Goal: Information Seeking & Learning: Learn about a topic

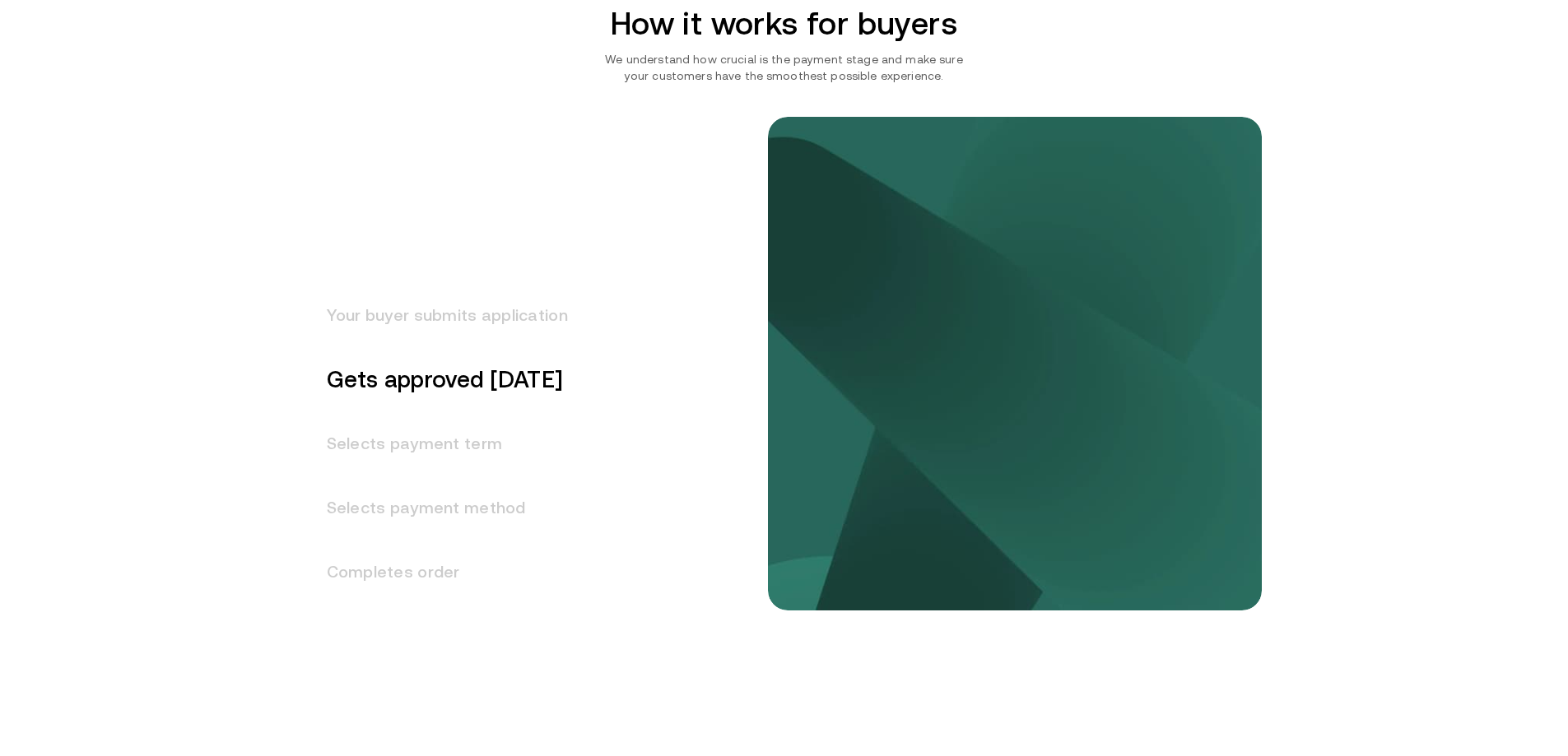
scroll to position [2057, 0]
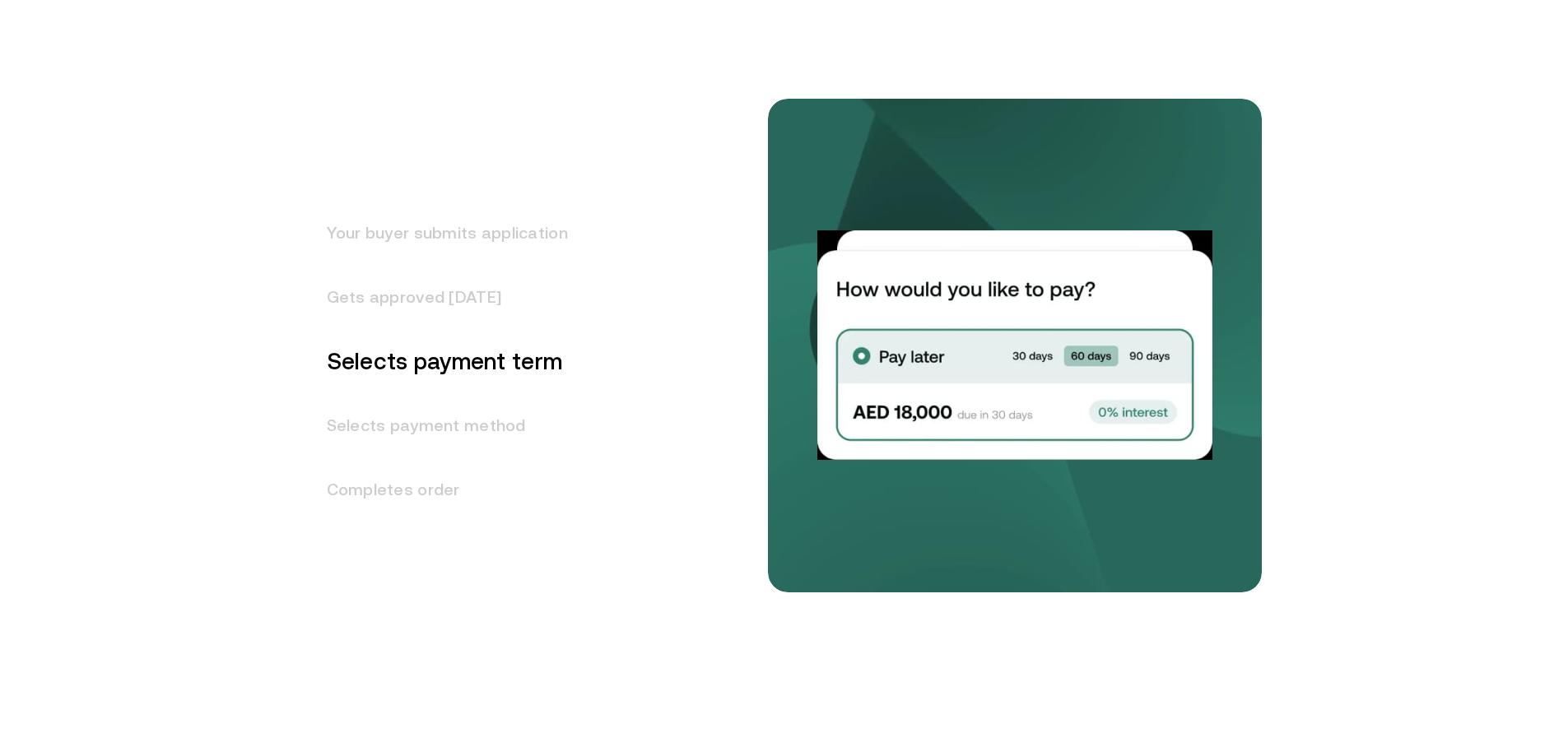
click at [459, 227] on h3 "Your buyer submits application" at bounding box center [437, 232] width 261 height 64
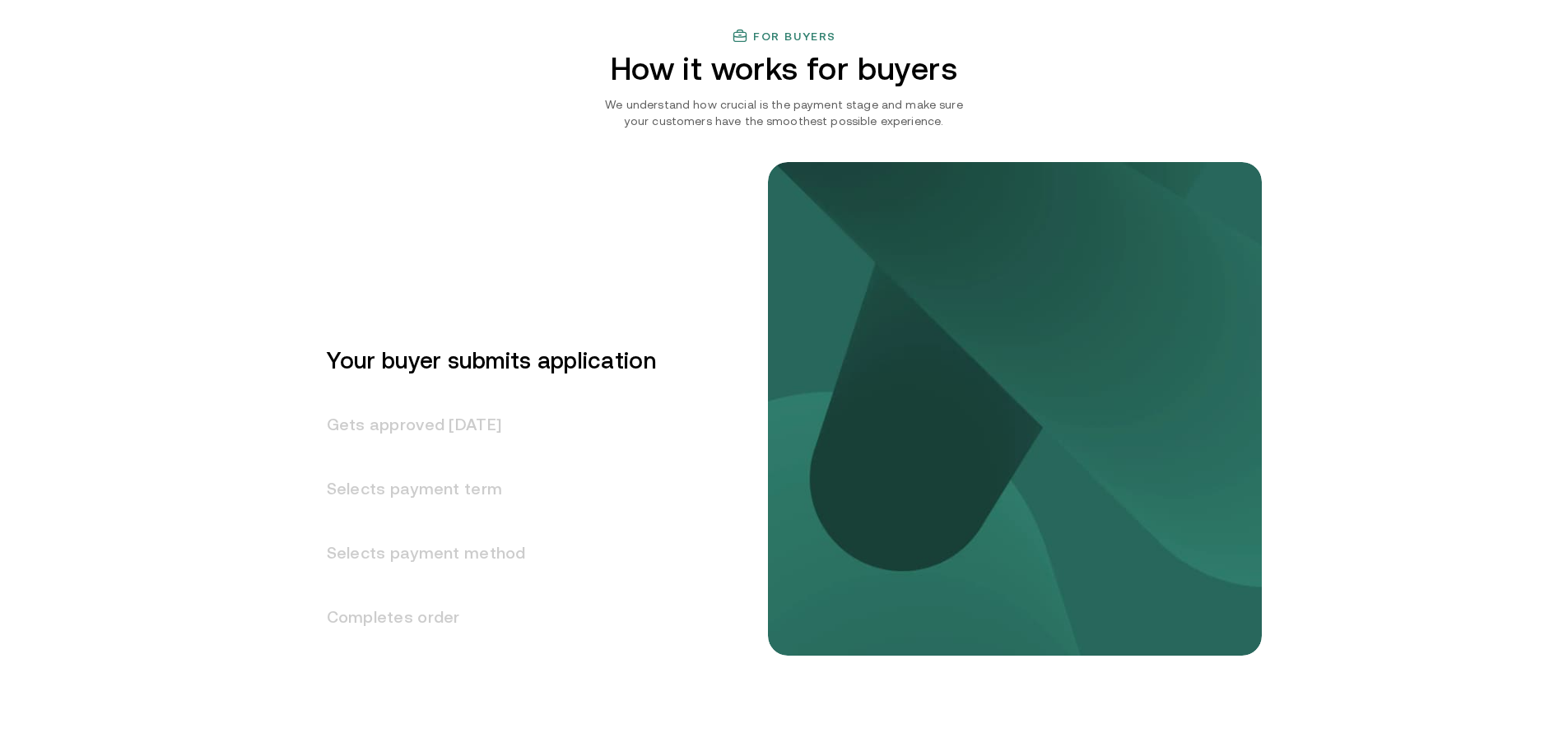
scroll to position [1912, 0]
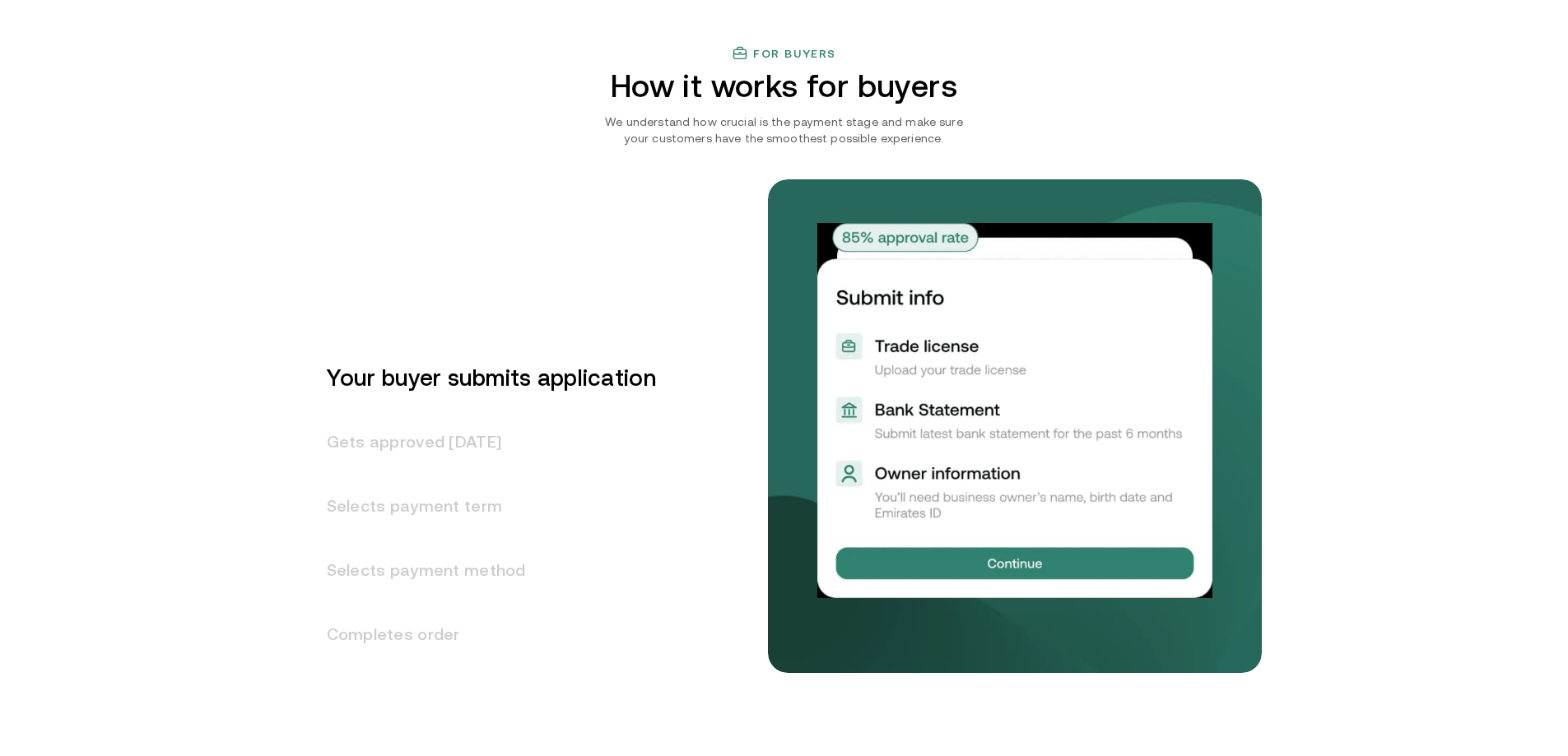
click at [452, 434] on h3 "Gets approved in 1 day" at bounding box center [481, 441] width 349 height 64
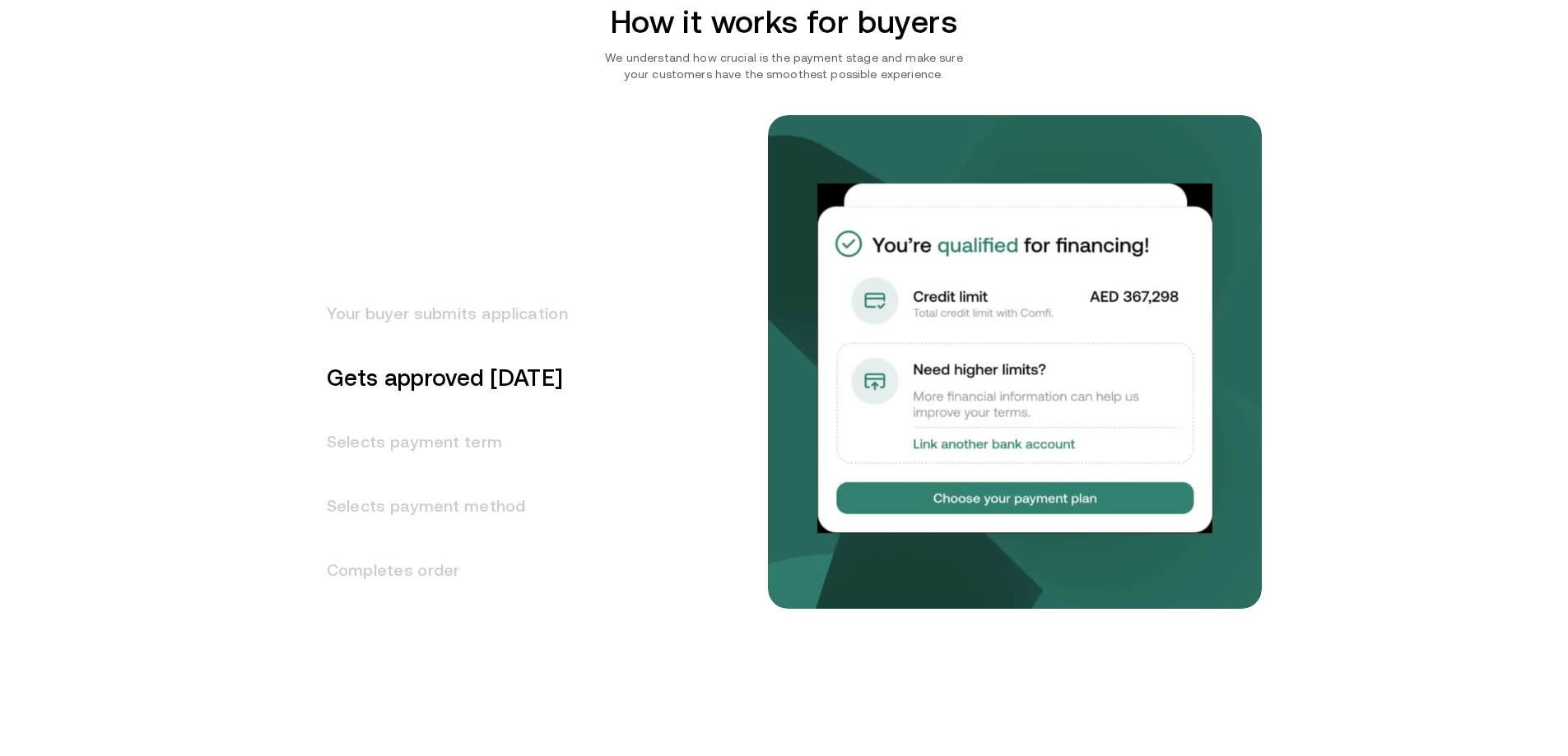
click at [472, 428] on h3 "Selects payment term" at bounding box center [437, 441] width 261 height 64
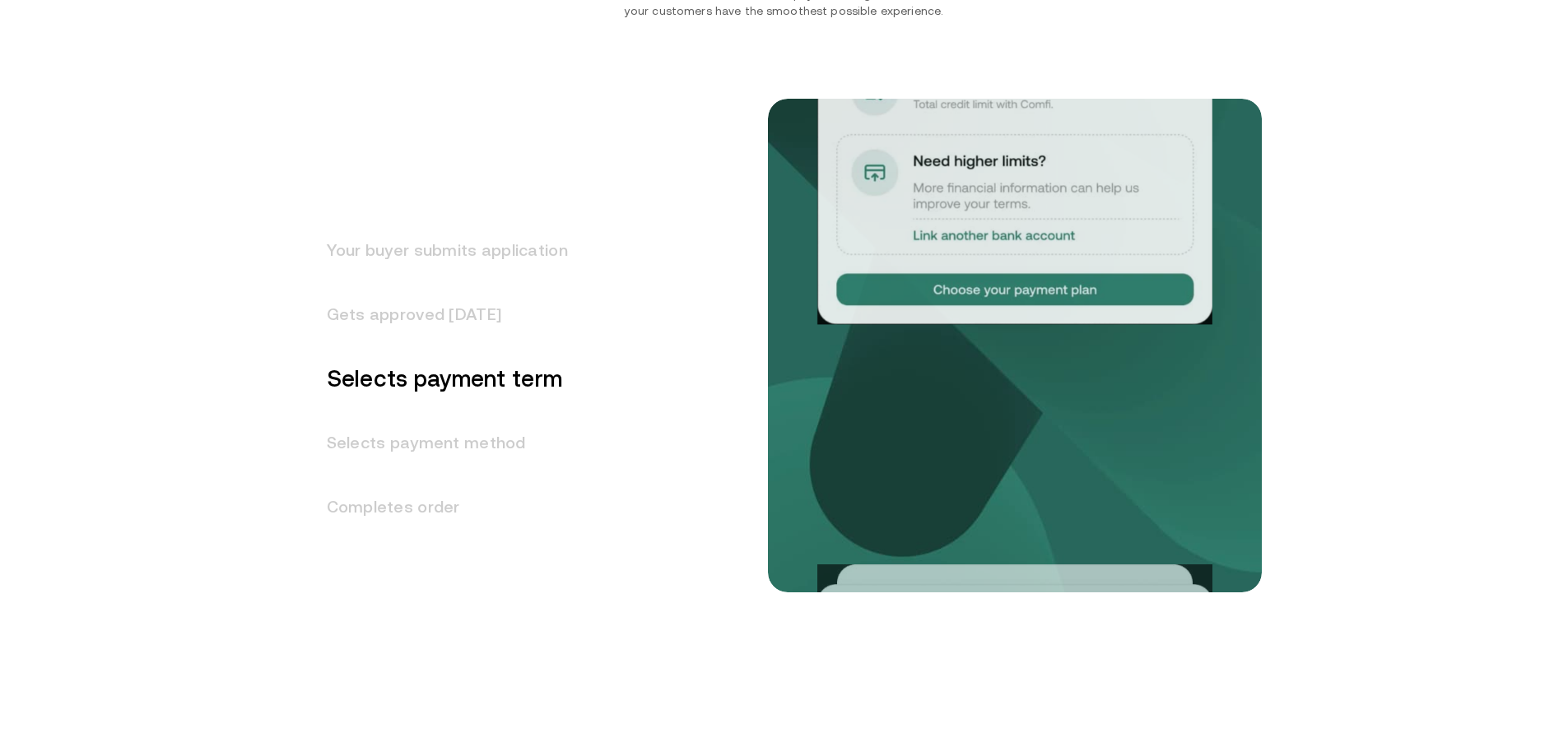
scroll to position [2040, 0]
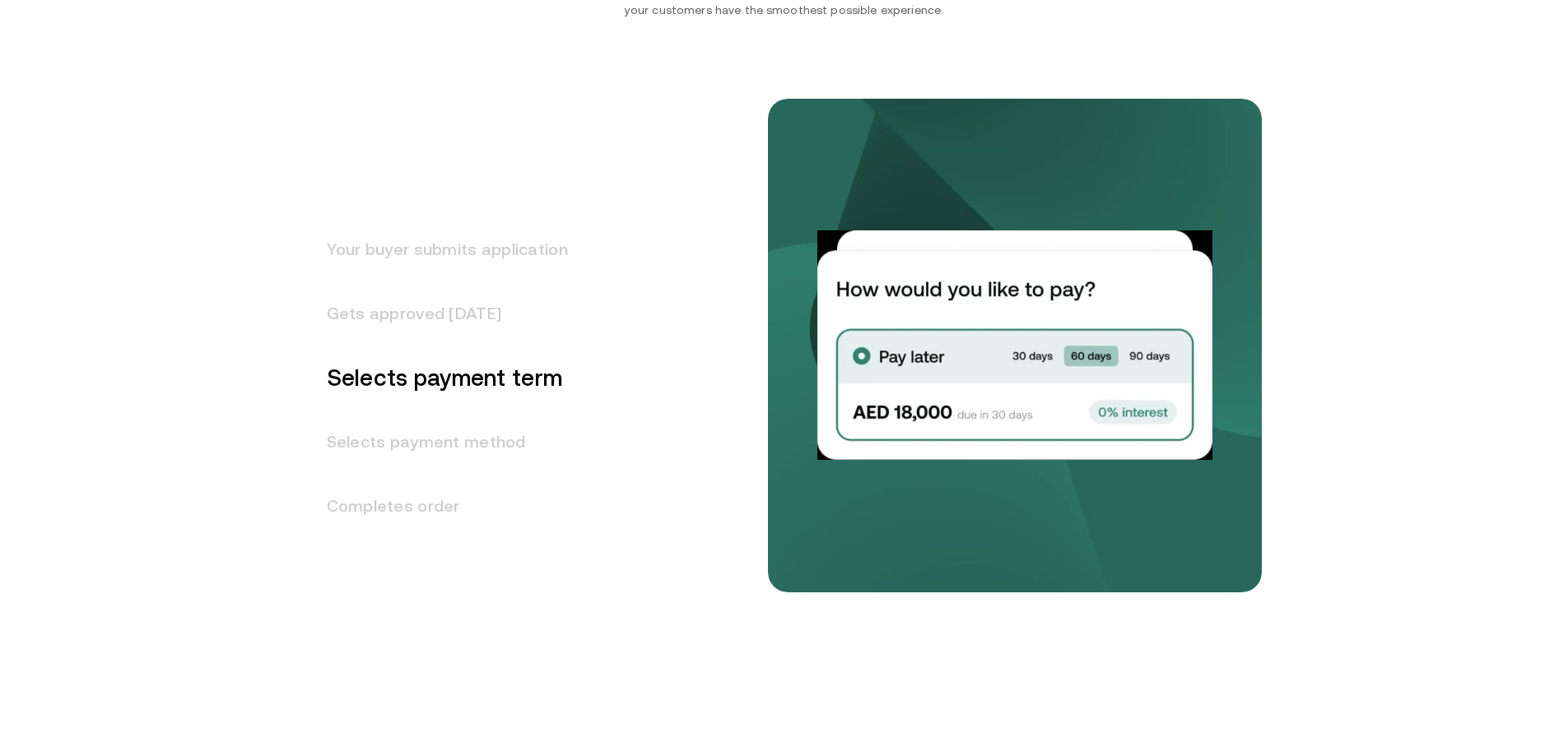
click at [474, 436] on h3 "Selects payment method" at bounding box center [437, 441] width 261 height 64
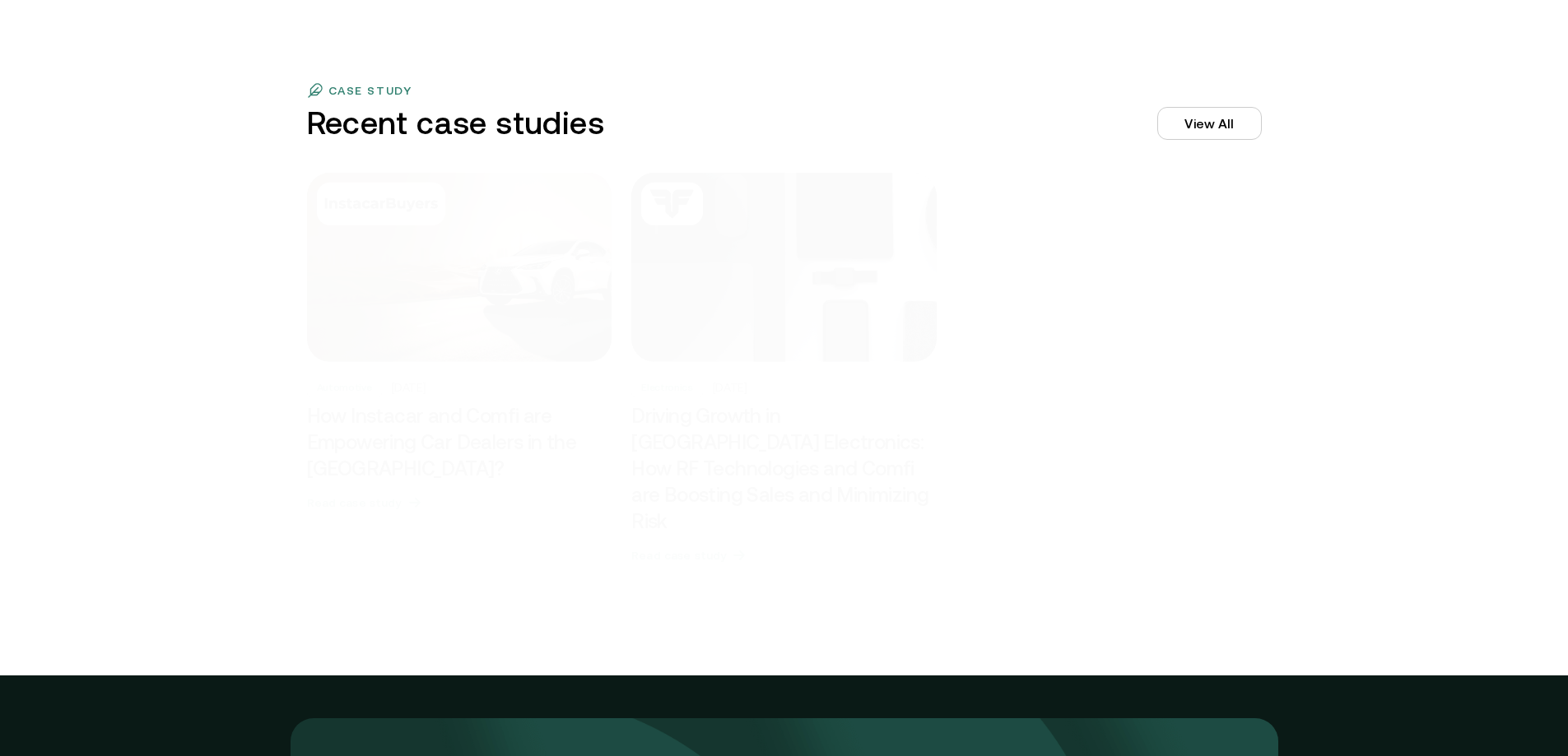
scroll to position [5020, 0]
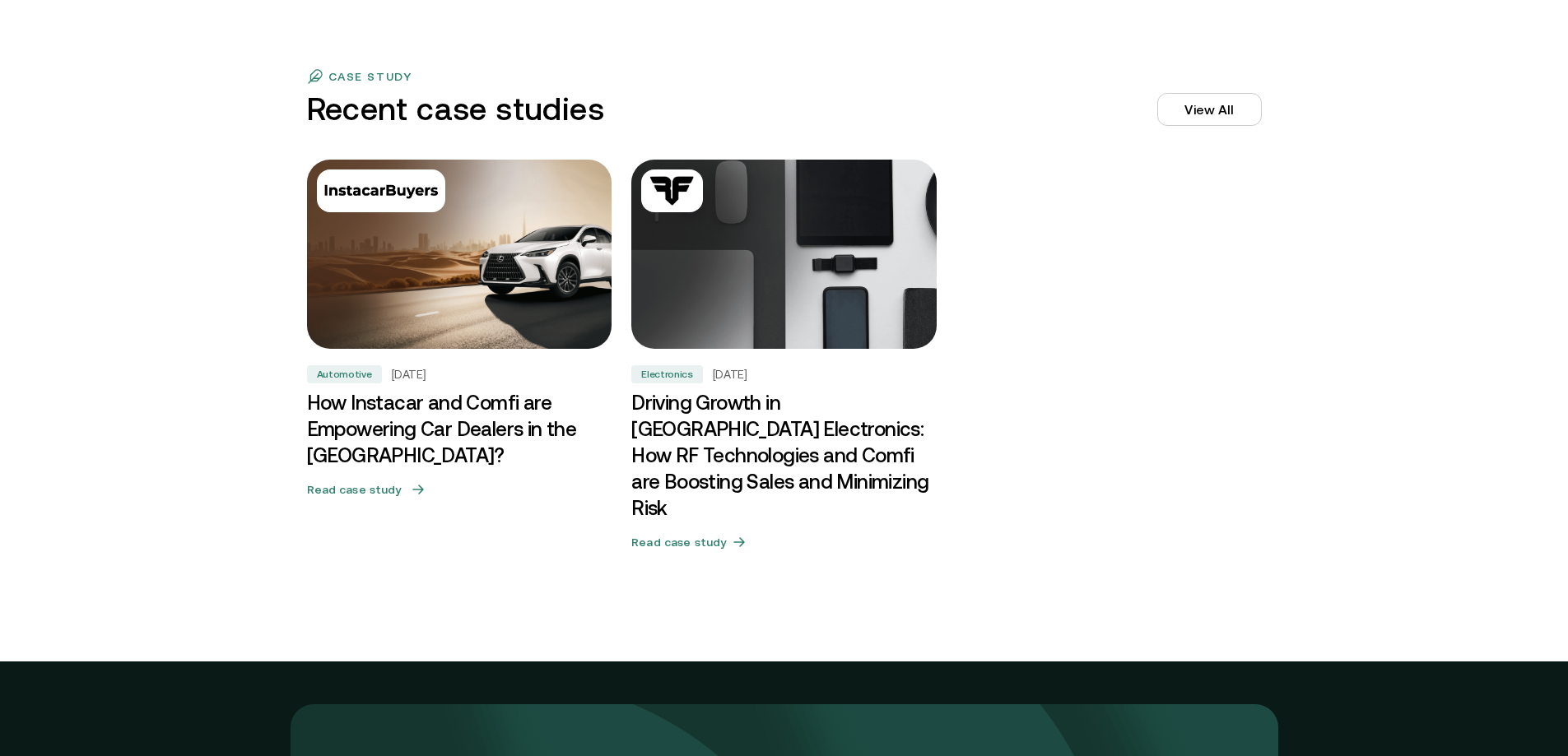
click at [514, 421] on h3 "How Instacar and Comfi are Empowering Car Dealers in the UAE?" at bounding box center [460, 429] width 306 height 79
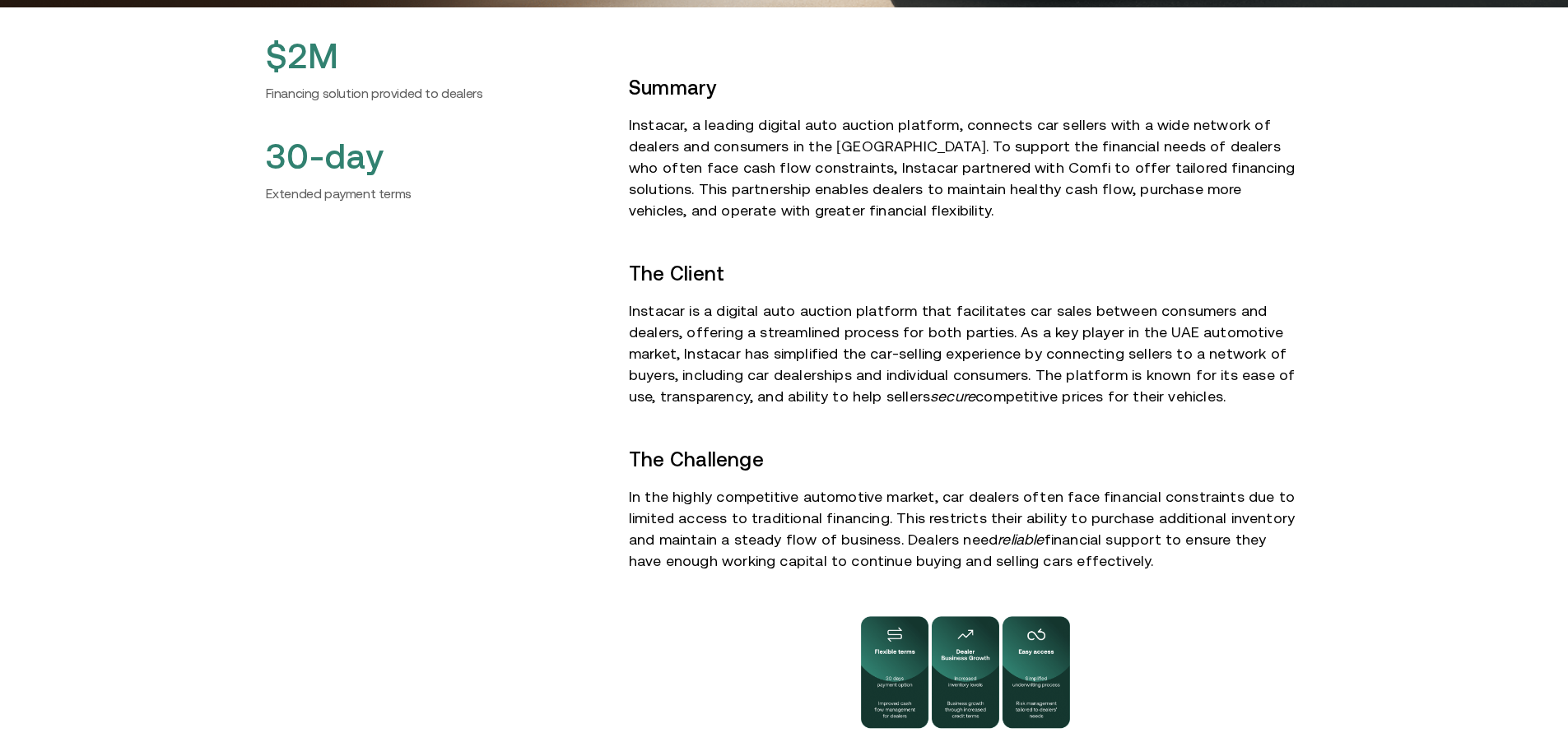
scroll to position [494, 0]
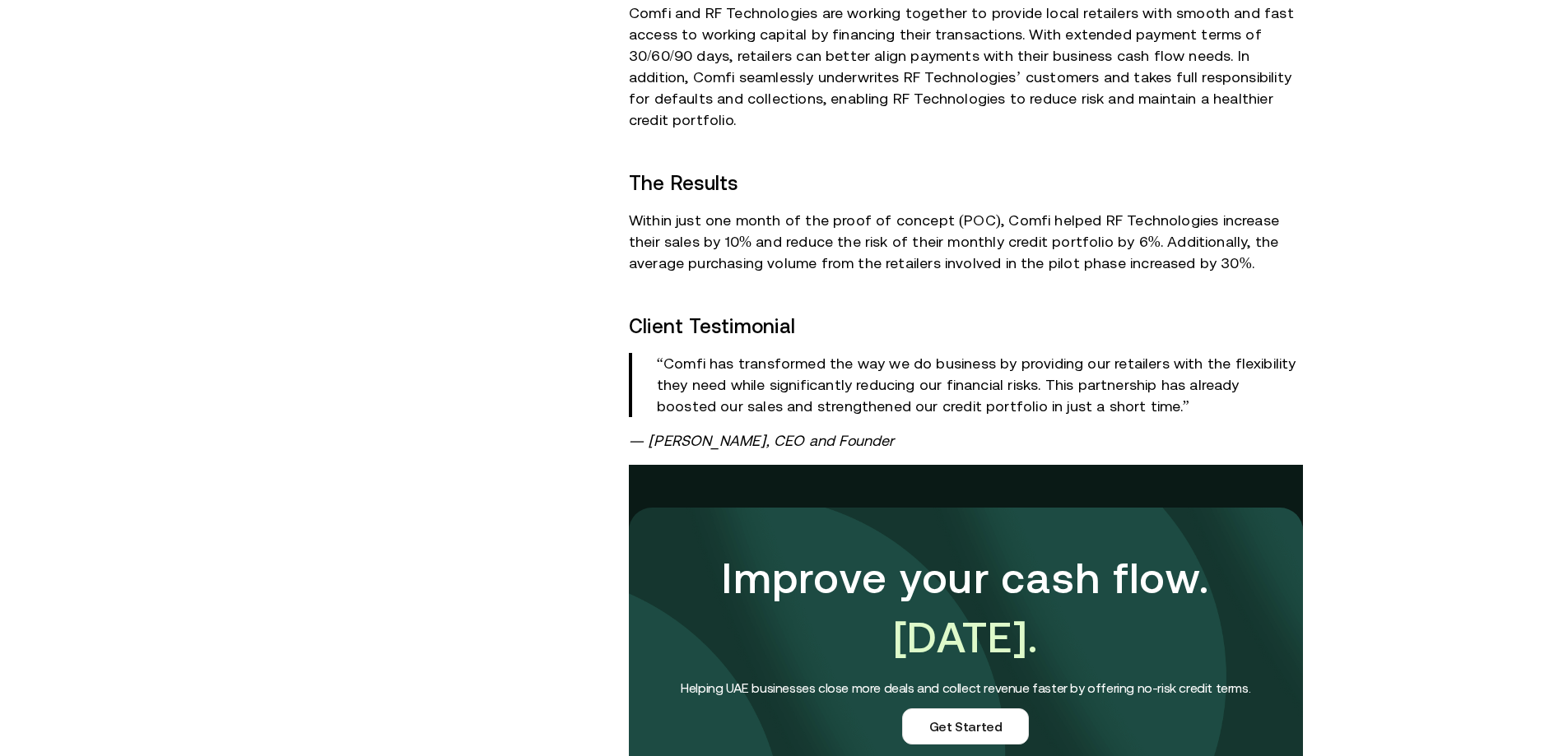
scroll to position [1810, 0]
